Goal: Task Accomplishment & Management: Use online tool/utility

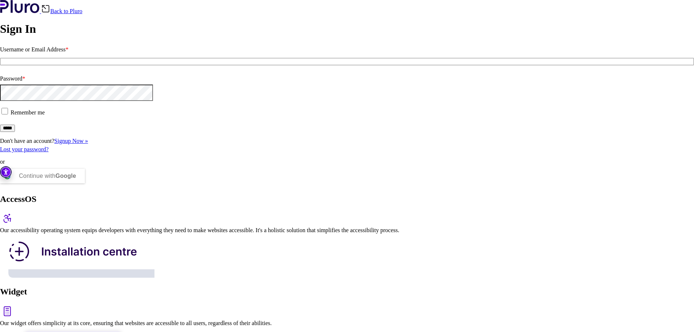
type input "**********"
click at [15, 132] on input "*****" at bounding box center [7, 128] width 15 height 7
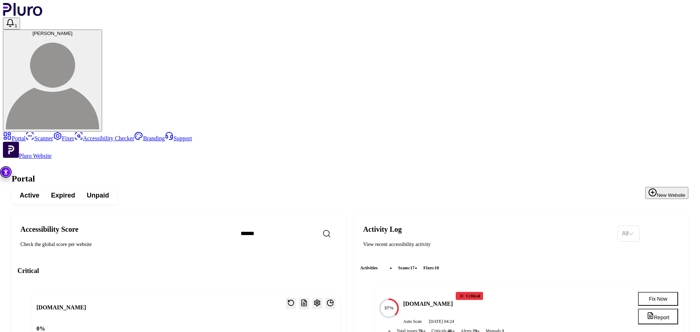
scroll to position [36, 0]
